Goal: Information Seeking & Learning: Compare options

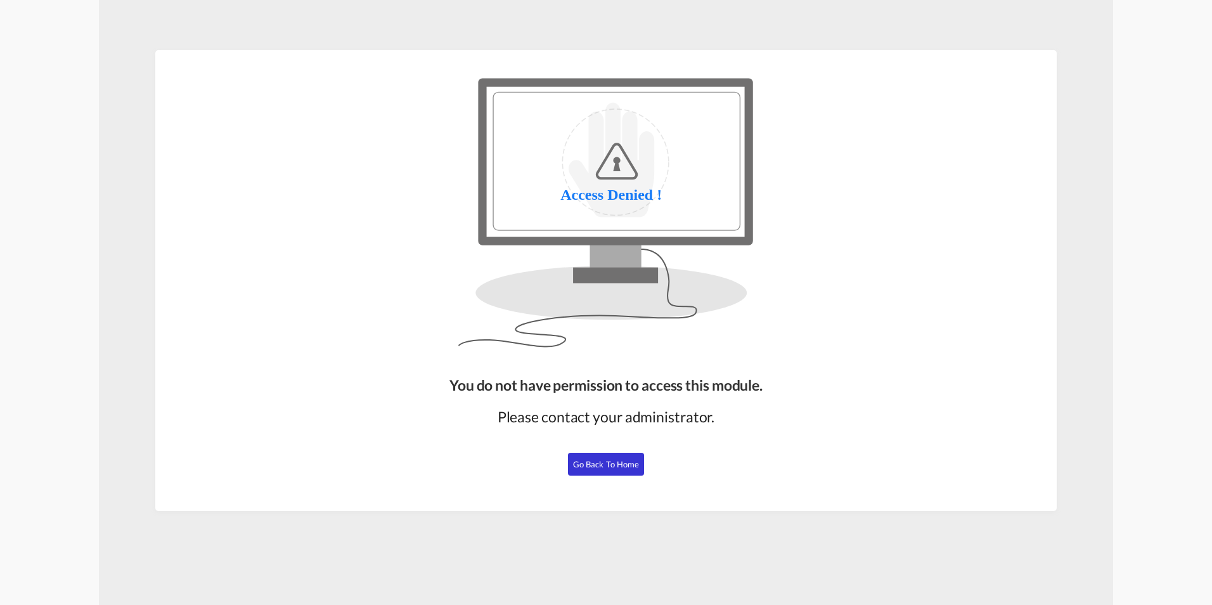
click at [610, 460] on span "Go Back to Home" at bounding box center [606, 464] width 67 height 10
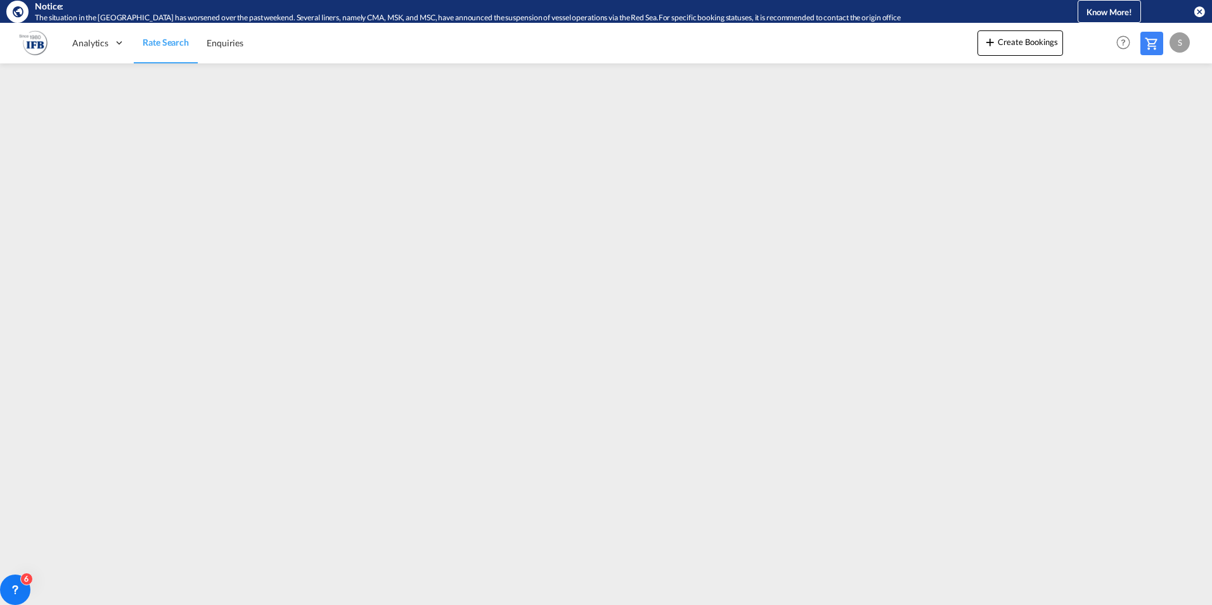
click at [444, 603] on md-content "Analytics Reports Rate Search Enquiries Create Bookings Help Resources Product …" at bounding box center [606, 314] width 1212 height 582
